Goal: Information Seeking & Learning: Learn about a topic

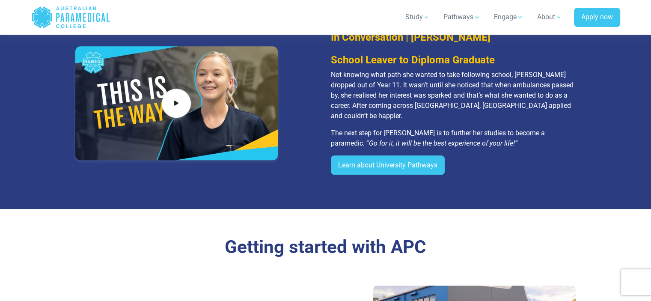
scroll to position [930, 0]
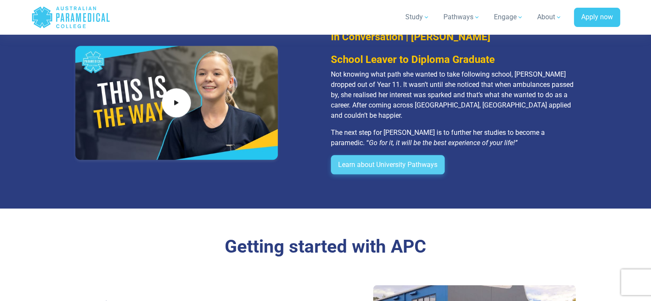
click at [397, 162] on link "Learn about University Pathways" at bounding box center [388, 165] width 114 height 20
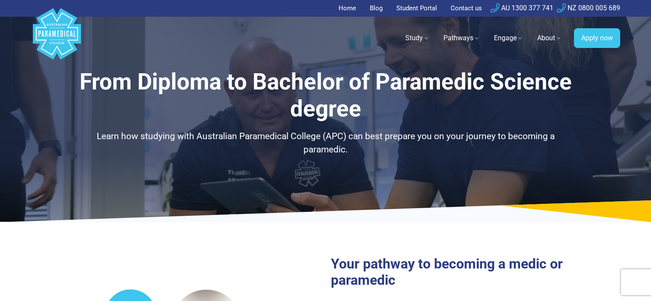
select select "**********"
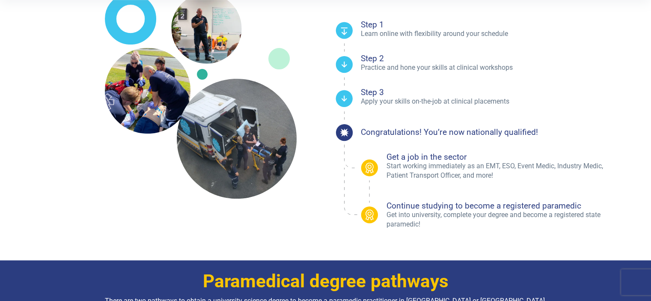
scroll to position [298, 0]
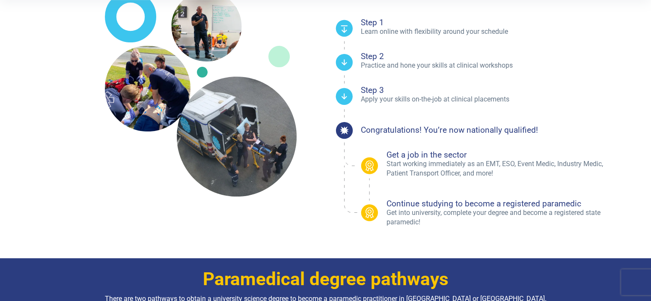
click at [376, 87] on h4 "Step 3" at bounding box center [491, 90] width 260 height 8
click at [375, 61] on p "Practice and hone your skills at clinical workshops" at bounding box center [491, 65] width 260 height 9
click at [384, 27] on p "Learn online with flexibility around your schedule" at bounding box center [491, 31] width 260 height 9
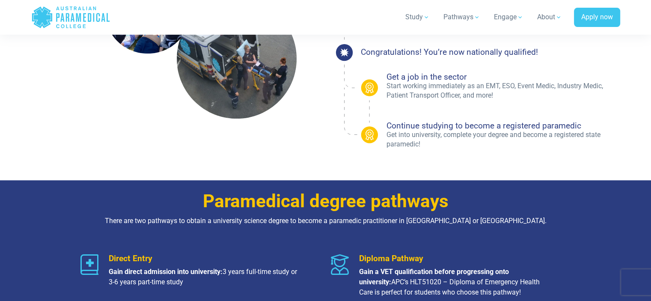
scroll to position [377, 0]
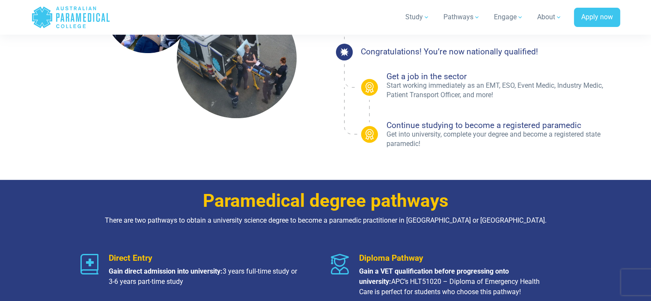
click at [457, 128] on h4 "Continue studying to become a registered paramedic" at bounding box center [504, 125] width 234 height 8
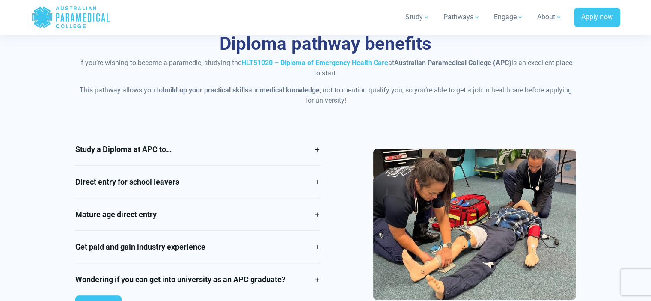
scroll to position [697, 0]
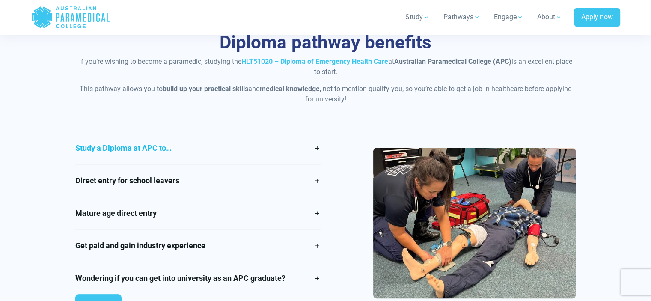
click at [313, 141] on link "Study a Diploma at APC to…" at bounding box center [197, 148] width 245 height 32
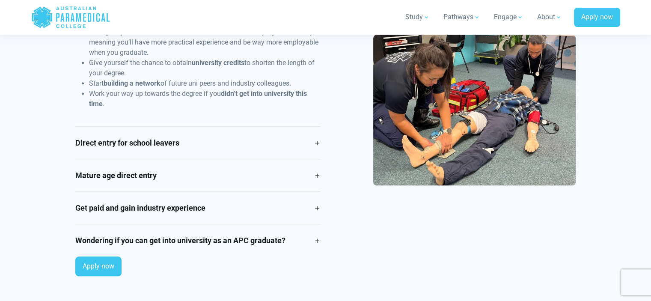
scroll to position [887, 0]
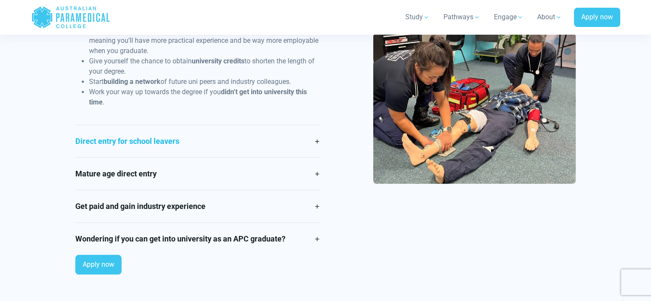
click at [317, 140] on link "Direct entry for school leavers" at bounding box center [197, 141] width 245 height 32
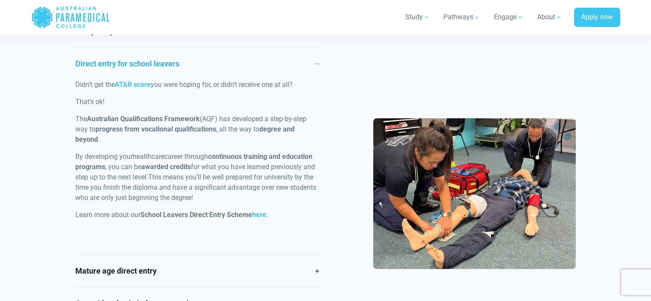
scroll to position [810, 0]
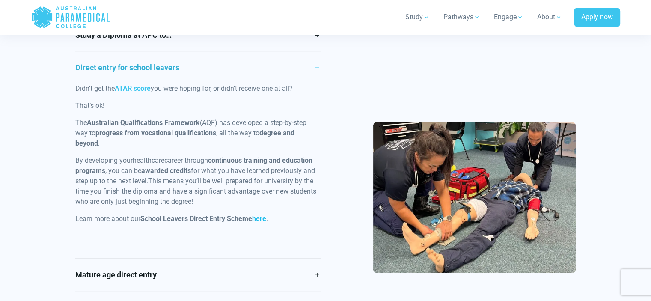
click at [264, 222] on link "here" at bounding box center [259, 219] width 14 height 8
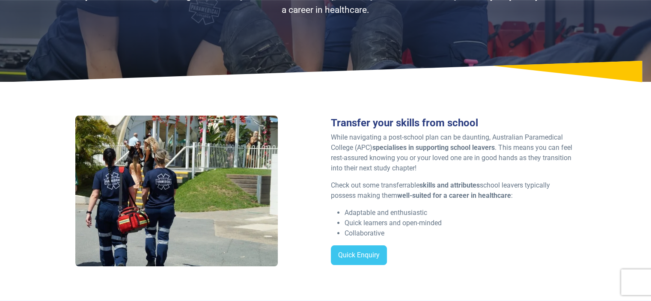
scroll to position [113, 0]
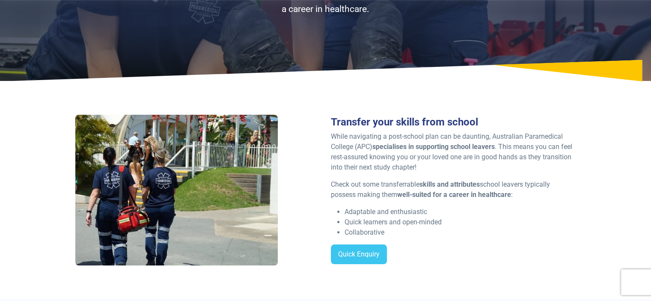
click at [489, 259] on div "Quick Enquiry" at bounding box center [453, 258] width 245 height 27
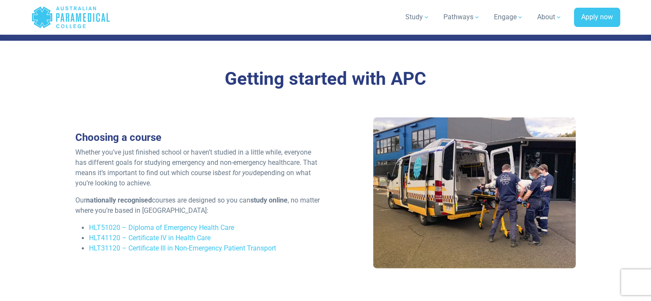
scroll to position [1099, 0]
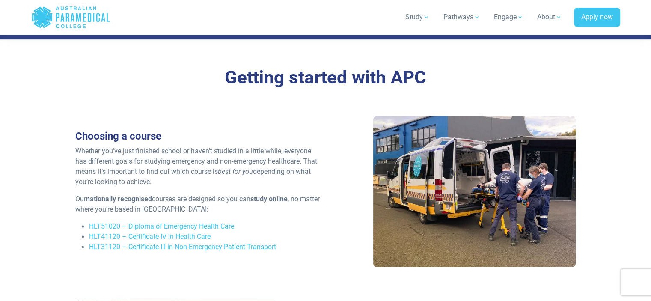
click at [104, 245] on link "HLT31120 – Certificate III in Non-Emergency Patient Transport" at bounding box center [182, 247] width 187 height 8
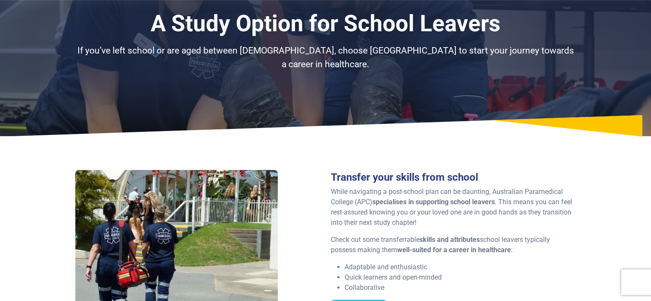
scroll to position [0, 0]
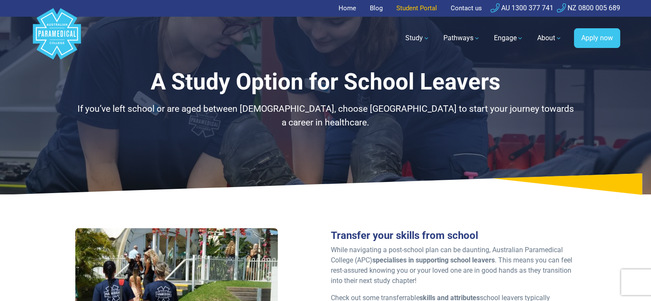
click at [417, 13] on link "Student Portal" at bounding box center [416, 8] width 51 height 17
click at [504, 38] on link "Engage" at bounding box center [509, 38] width 40 height 24
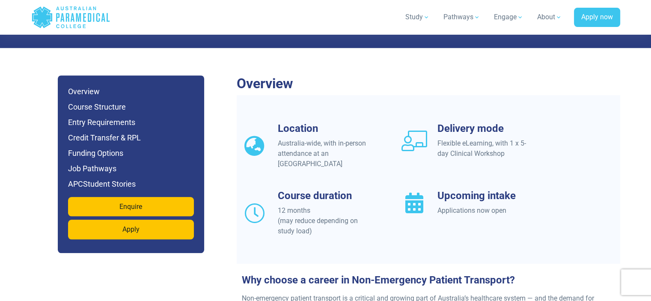
scroll to position [709, 0]
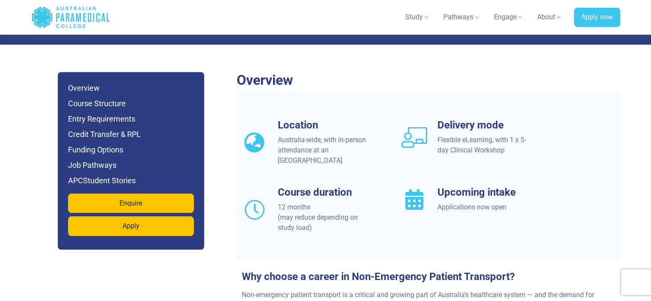
click at [301, 119] on h3 "Location" at bounding box center [324, 125] width 93 height 12
click at [327, 139] on div "Australia-wide, with in-person attendance at an APC Campus" at bounding box center [324, 150] width 93 height 31
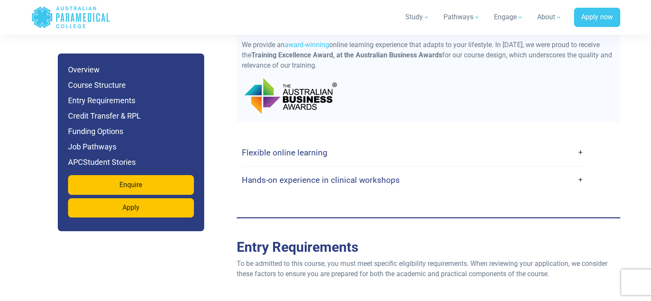
scroll to position [1922, 0]
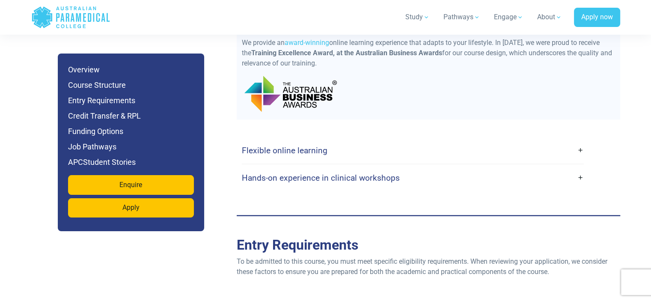
click at [583, 140] on link "Flexible online learning" at bounding box center [413, 150] width 342 height 20
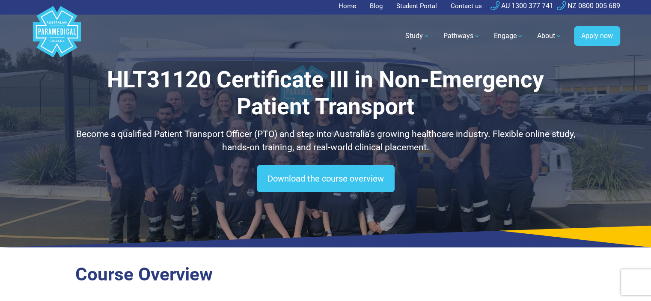
scroll to position [0, 0]
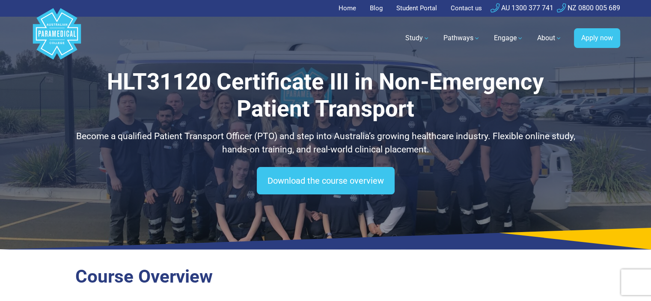
click at [464, 38] on link "Pathways" at bounding box center [462, 38] width 47 height 24
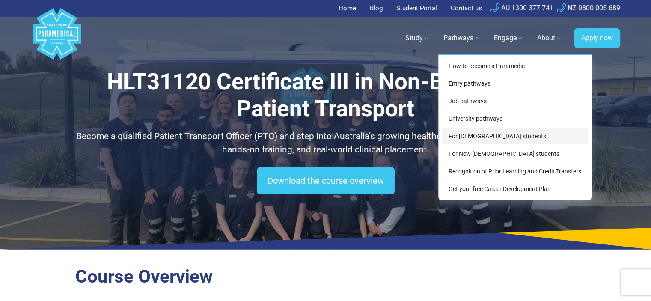
click at [500, 138] on link "For [DEMOGRAPHIC_DATA] students" at bounding box center [515, 136] width 146 height 16
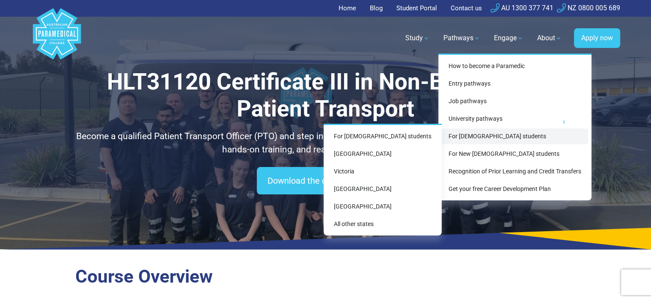
click at [386, 225] on link "All other states" at bounding box center [382, 224] width 111 height 16
